Goal: Information Seeking & Learning: Compare options

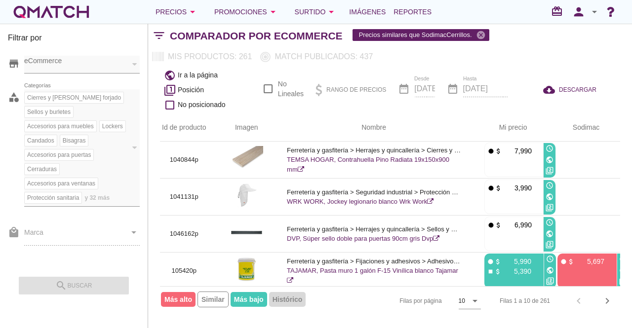
scroll to position [40, 0]
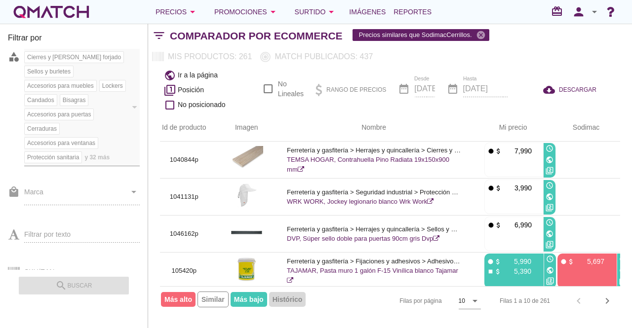
click at [90, 153] on span "y 32 más" at bounding box center [96, 157] width 25 height 10
click at [439, 46] on div "Comparador por eCommerce Precios similares que SodimacCerrillos. cancel" at bounding box center [401, 36] width 462 height 24
click at [479, 31] on icon "cancel" at bounding box center [481, 35] width 10 height 10
checkbox input "false"
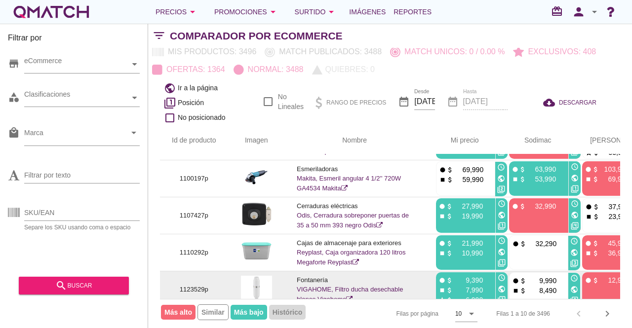
scroll to position [179, 0]
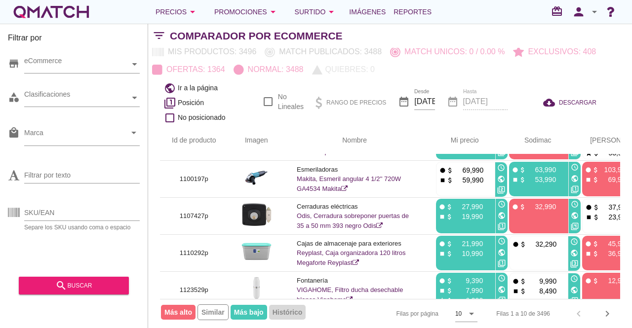
click at [289, 118] on div "public Ir a la página filter_1 Posición check_box_outline_blank No posicionado …" at bounding box center [390, 102] width 484 height 48
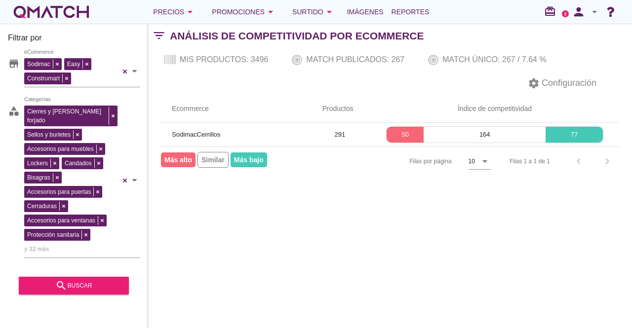
scroll to position [111, 0]
